Goal: Transaction & Acquisition: Book appointment/travel/reservation

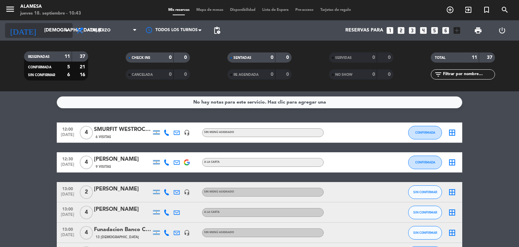
click at [41, 29] on input "[DEMOGRAPHIC_DATA] [DATE]" at bounding box center [73, 30] width 64 height 12
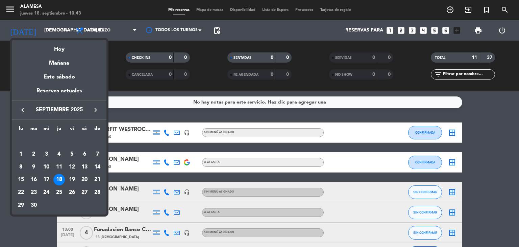
click at [94, 105] on div "keyboard_arrow_left septiembre 2025 keyboard_arrow_right" at bounding box center [59, 109] width 95 height 19
click at [96, 110] on icon "keyboard_arrow_right" at bounding box center [96, 110] width 8 height 8
click at [98, 177] on div "19" at bounding box center [97, 179] width 11 height 11
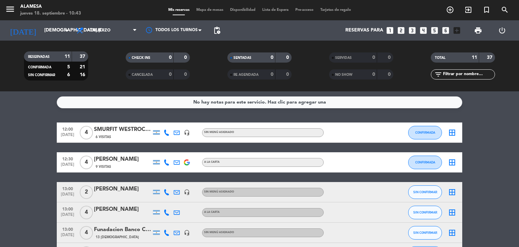
type input "dom. [DATE]"
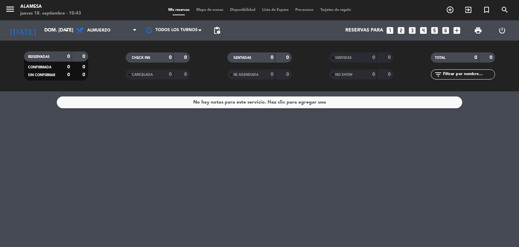
click at [434, 31] on icon "looks_5" at bounding box center [434, 30] width 9 height 9
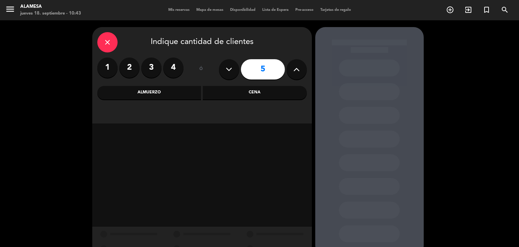
click at [163, 89] on div "Almuerzo" at bounding box center [149, 93] width 104 height 14
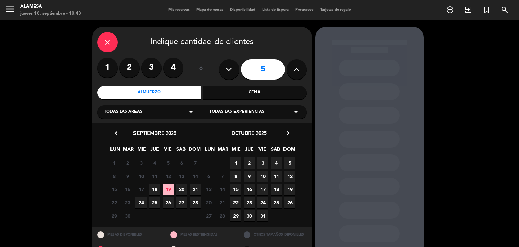
click at [289, 188] on span "19" at bounding box center [289, 188] width 11 height 11
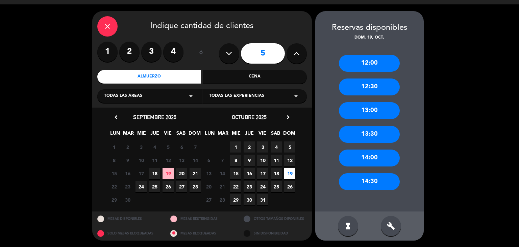
click at [366, 159] on div "14:00" at bounding box center [369, 157] width 61 height 17
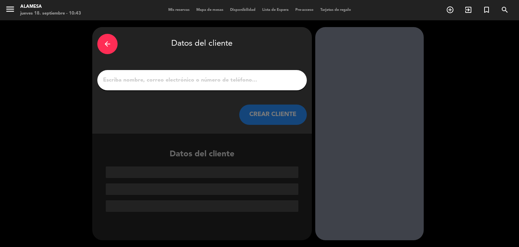
click at [179, 81] on input "1" at bounding box center [201, 79] width 199 height 9
paste input "[PERSON_NAME]"
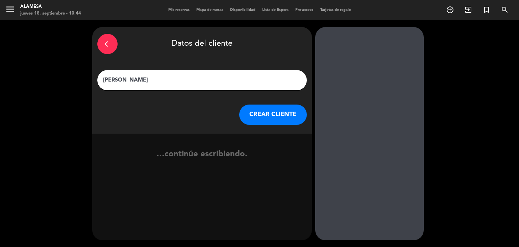
type input "[PERSON_NAME]"
click at [274, 117] on button "CREAR CLIENTE" at bounding box center [273, 114] width 68 height 20
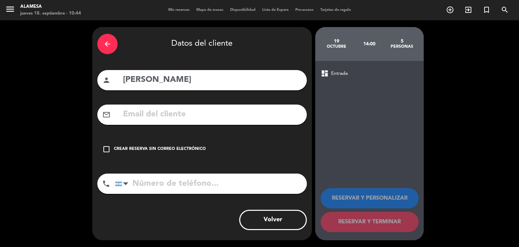
click at [215, 118] on input "text" at bounding box center [211, 114] width 179 height 14
click at [151, 115] on input "text" at bounding box center [211, 114] width 179 height 14
paste input "[EMAIL_ADDRESS][DOMAIN_NAME]"
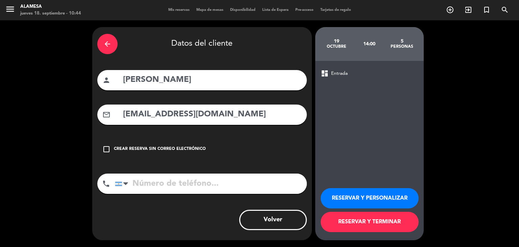
type input "[EMAIL_ADDRESS][DOMAIN_NAME]"
click at [146, 180] on input "tel" at bounding box center [211, 183] width 192 height 20
type input "1160448590"
click at [388, 219] on button "RESERVAR Y TERMINAR" at bounding box center [370, 221] width 98 height 20
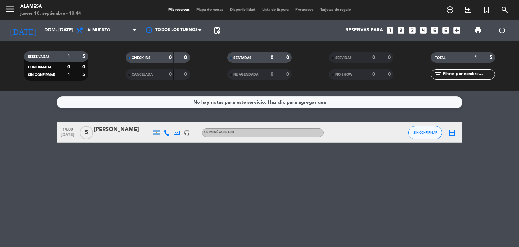
click at [434, 31] on icon "looks_5" at bounding box center [434, 30] width 9 height 9
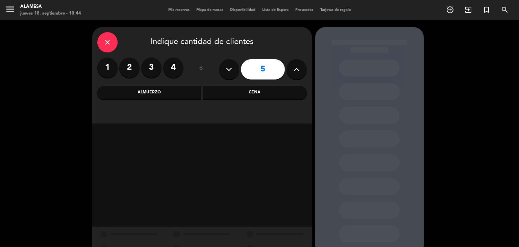
click at [160, 91] on div "Almuerzo" at bounding box center [149, 93] width 104 height 14
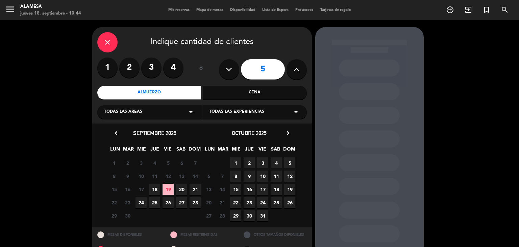
click at [288, 188] on span "19" at bounding box center [289, 188] width 11 height 11
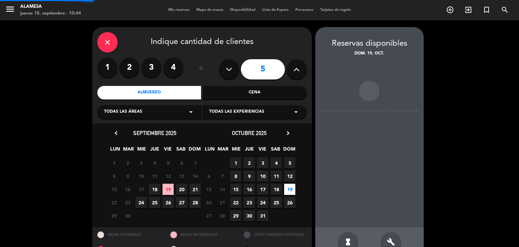
scroll to position [16, 0]
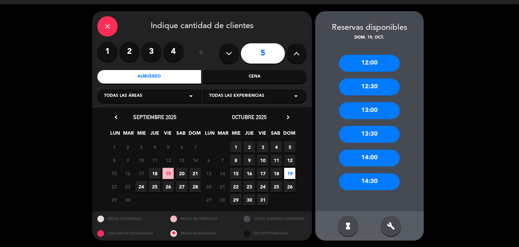
click at [358, 154] on div "14:00" at bounding box center [369, 157] width 61 height 17
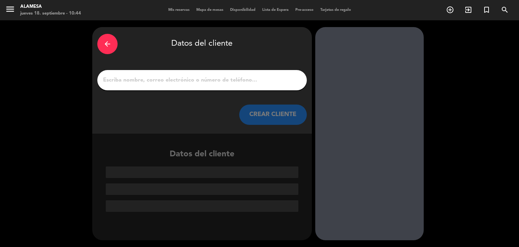
click at [227, 79] on input "1" at bounding box center [201, 79] width 199 height 9
paste input "[EMAIL_ADDRESS][DOMAIN_NAME]"
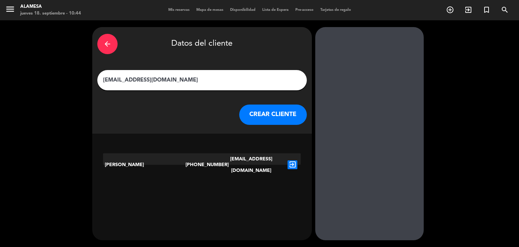
type input "[EMAIL_ADDRESS][DOMAIN_NAME]"
click at [293, 160] on icon "exit_to_app" at bounding box center [292, 164] width 10 height 9
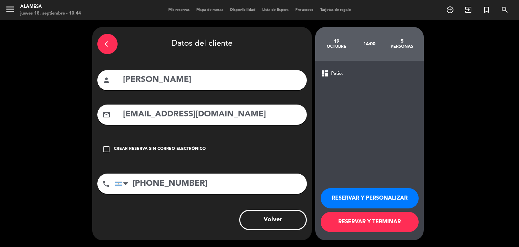
click at [354, 222] on button "RESERVAR Y TERMINAR" at bounding box center [370, 221] width 98 height 20
